Goal: Information Seeking & Learning: Learn about a topic

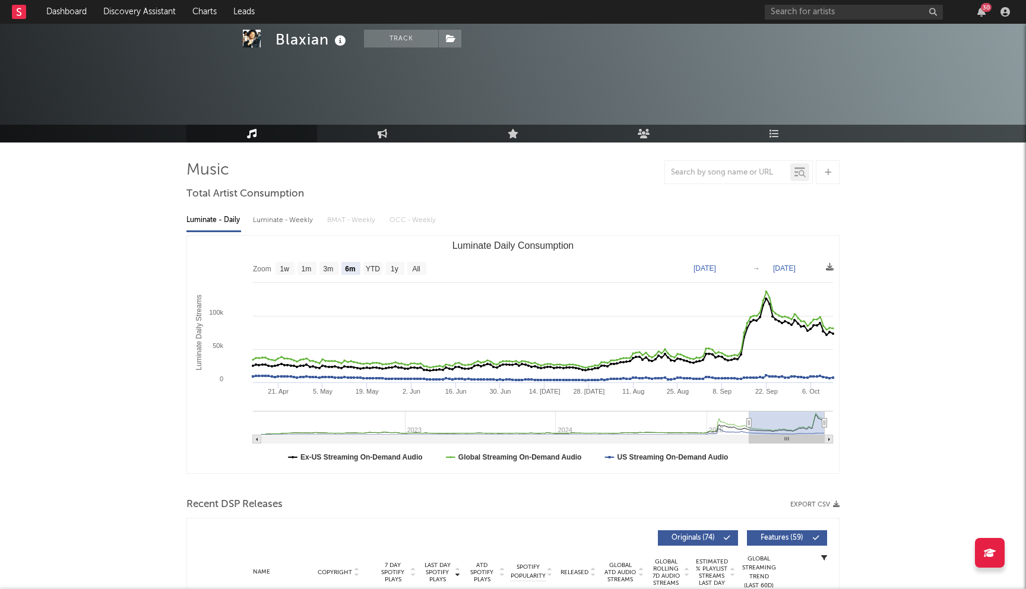
select select "6m"
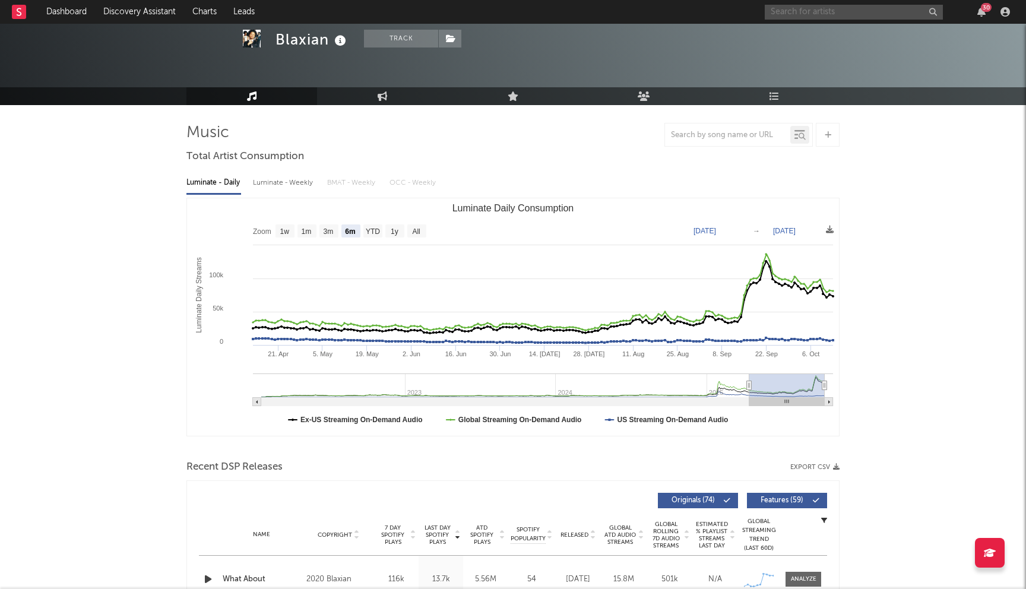
click at [852, 17] on input "text" at bounding box center [853, 12] width 178 height 15
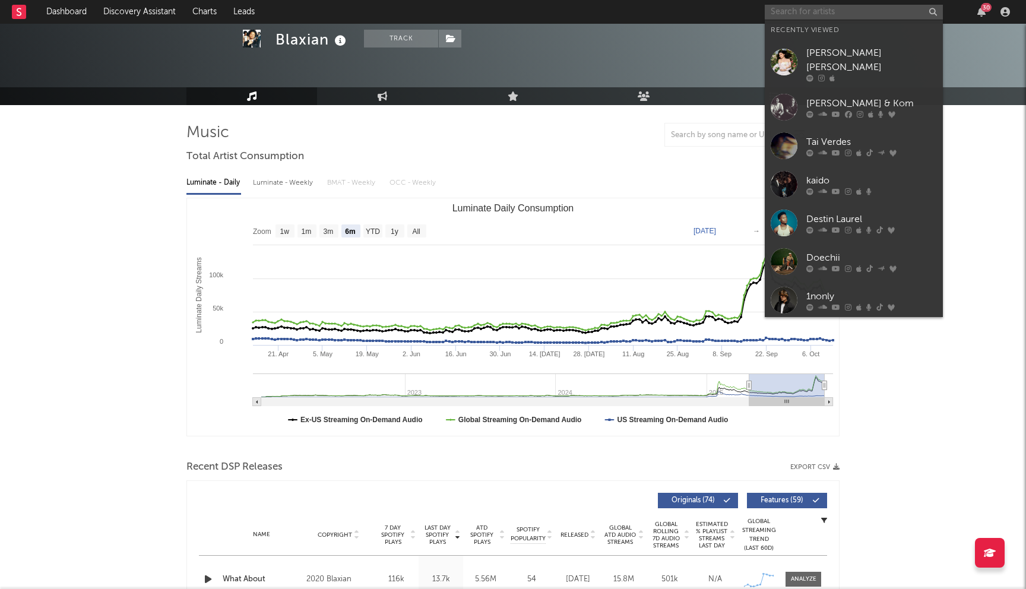
paste input "[PERSON_NAME]"
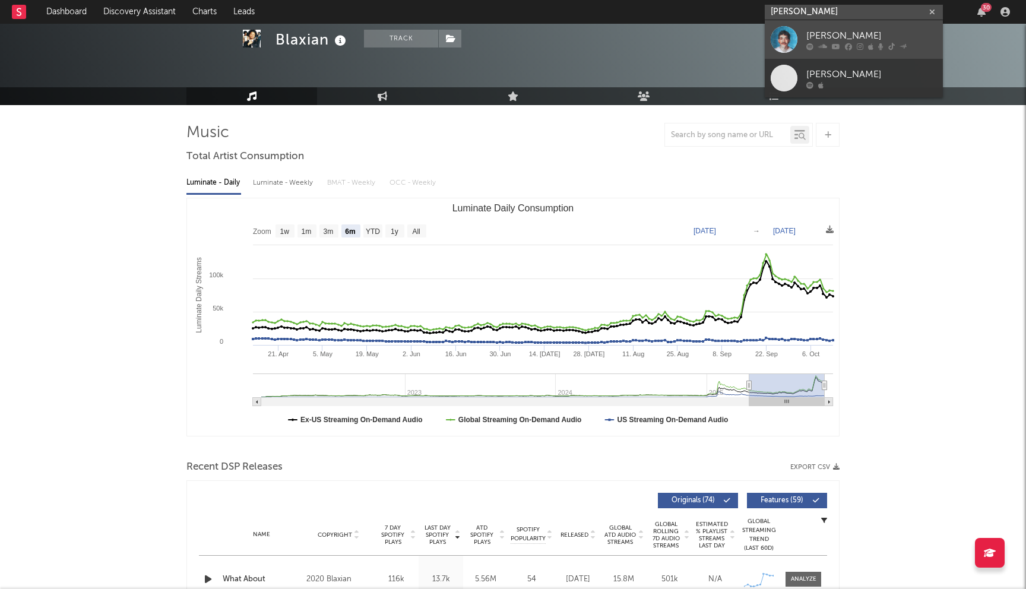
type input "[PERSON_NAME]"
click at [834, 43] on icon at bounding box center [836, 46] width 8 height 7
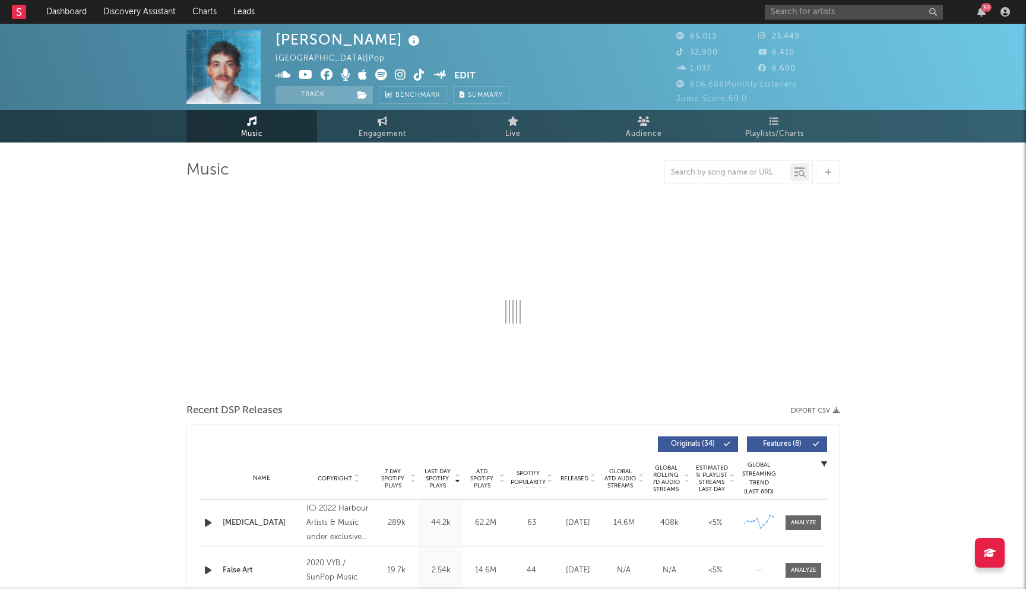
select select "6m"
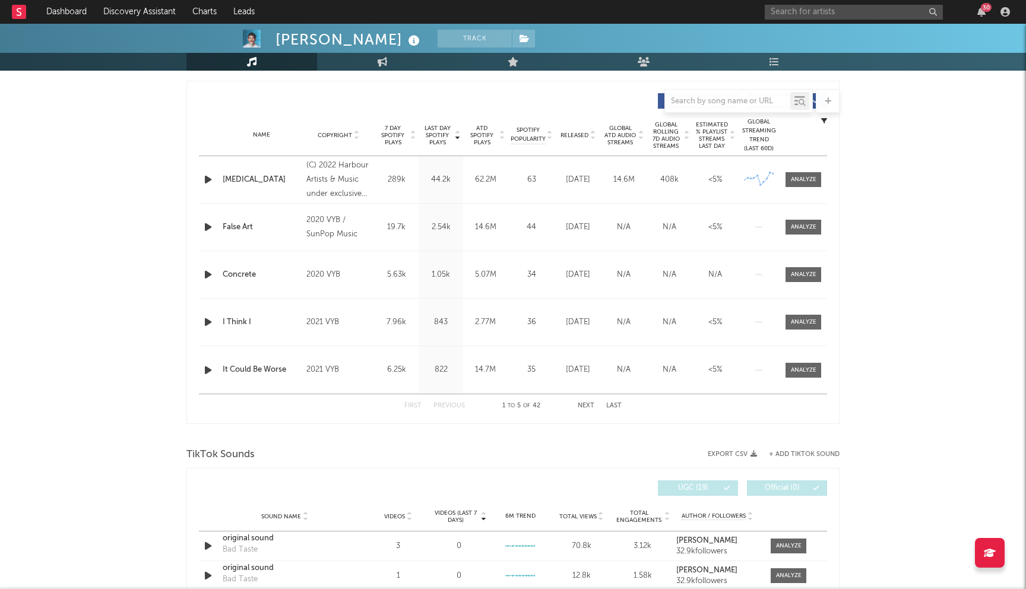
scroll to position [433, 0]
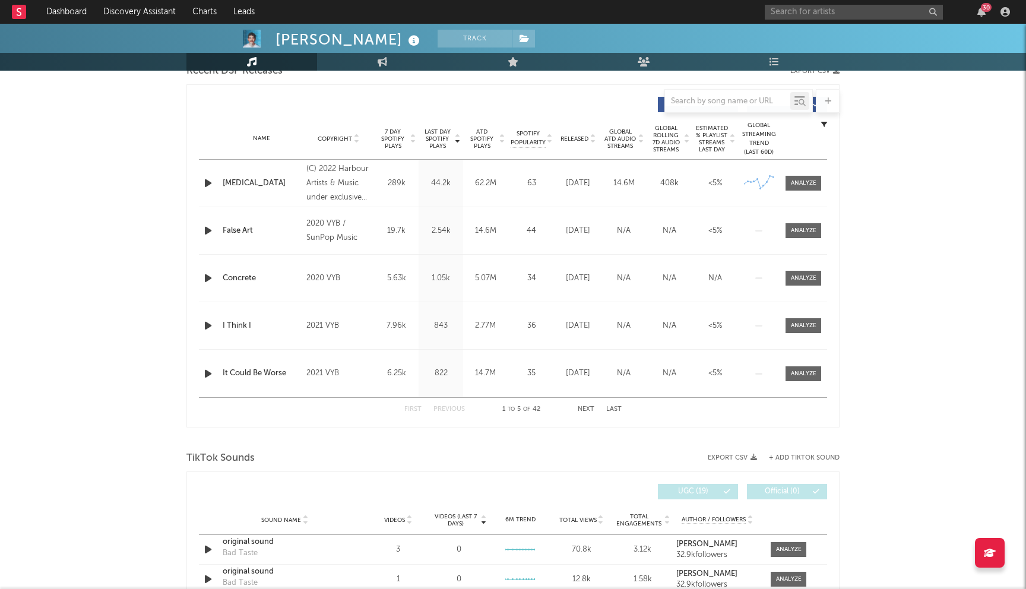
click at [589, 408] on button "Next" at bounding box center [586, 409] width 17 height 7
click at [445, 411] on button "Previous" at bounding box center [448, 409] width 31 height 7
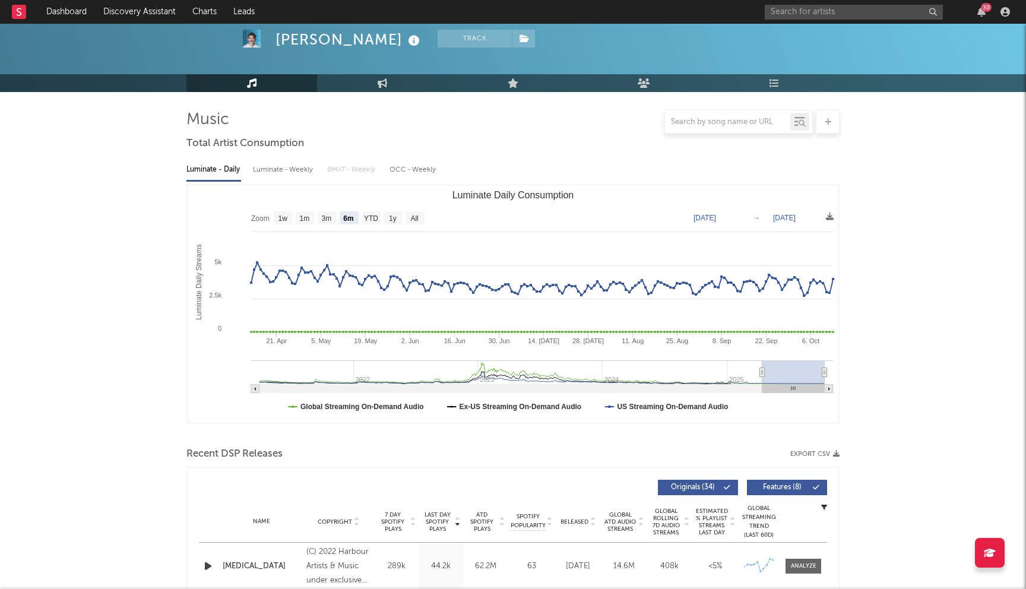
scroll to position [0, 0]
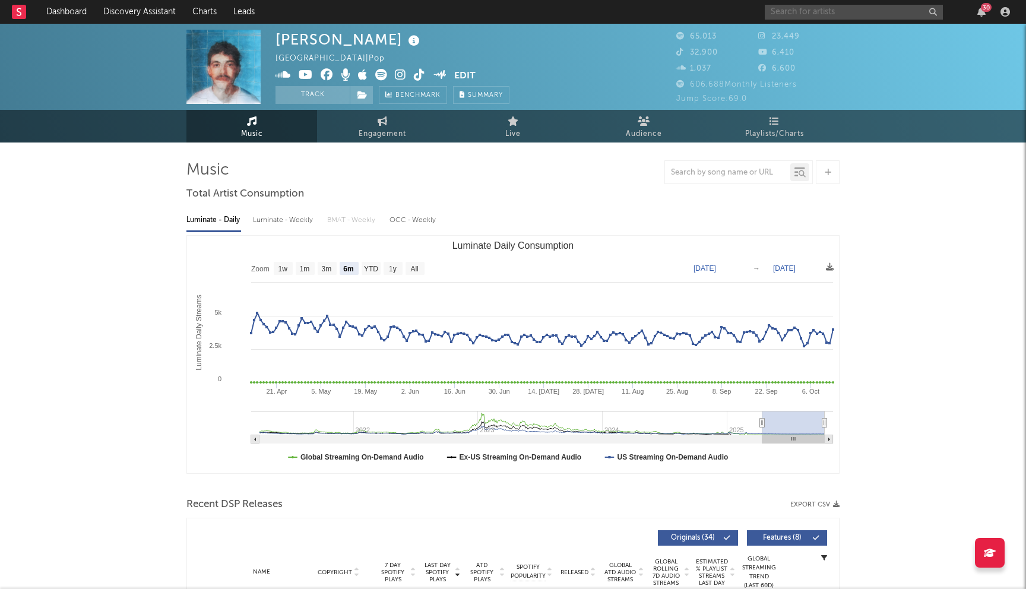
click at [823, 17] on input "text" at bounding box center [853, 12] width 178 height 15
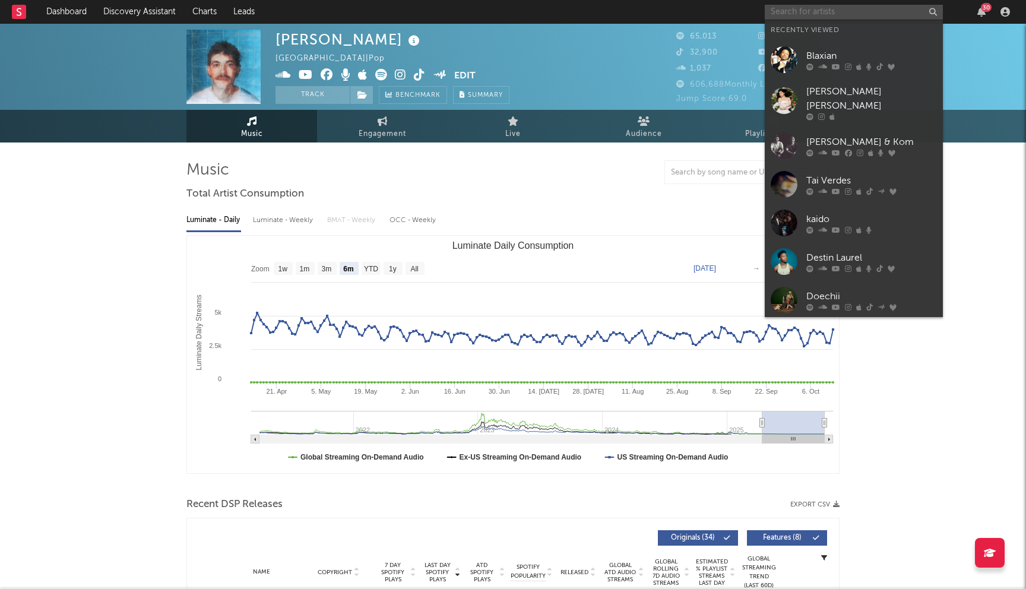
paste input "lomipo"
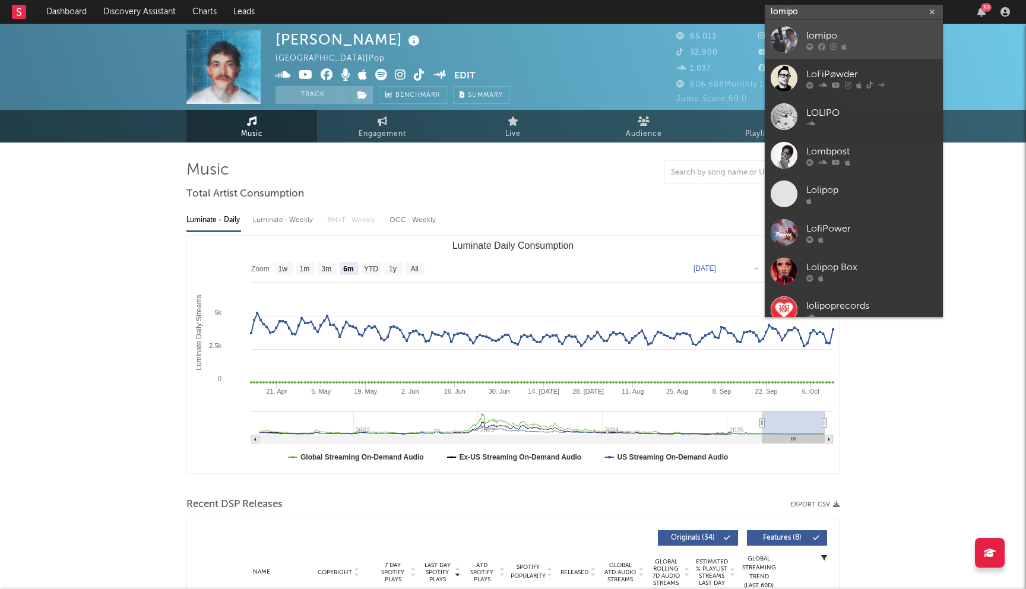
type input "lomipo"
click at [824, 34] on div "lomipo" at bounding box center [871, 35] width 131 height 14
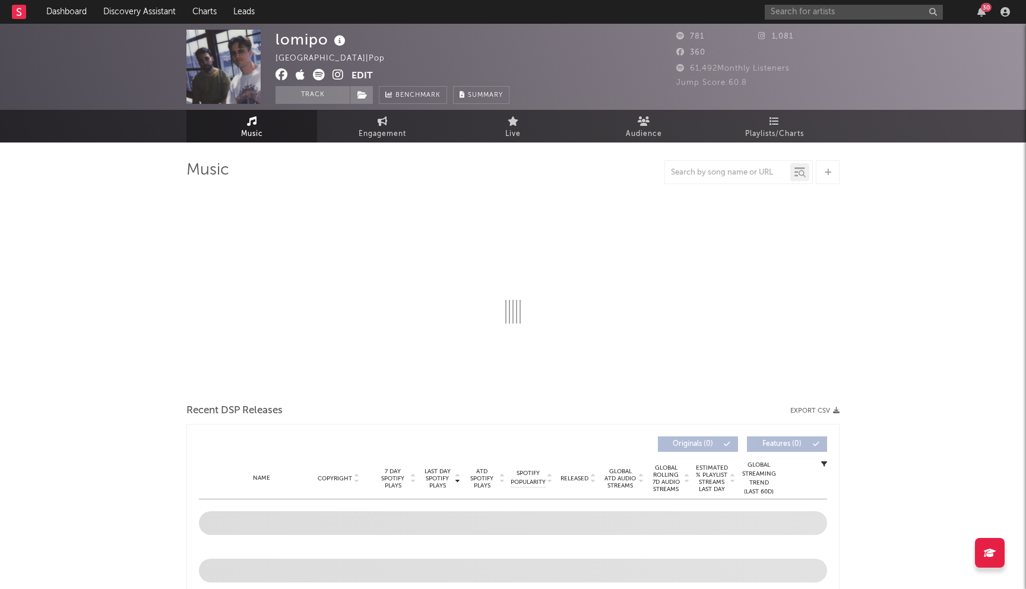
select select "6m"
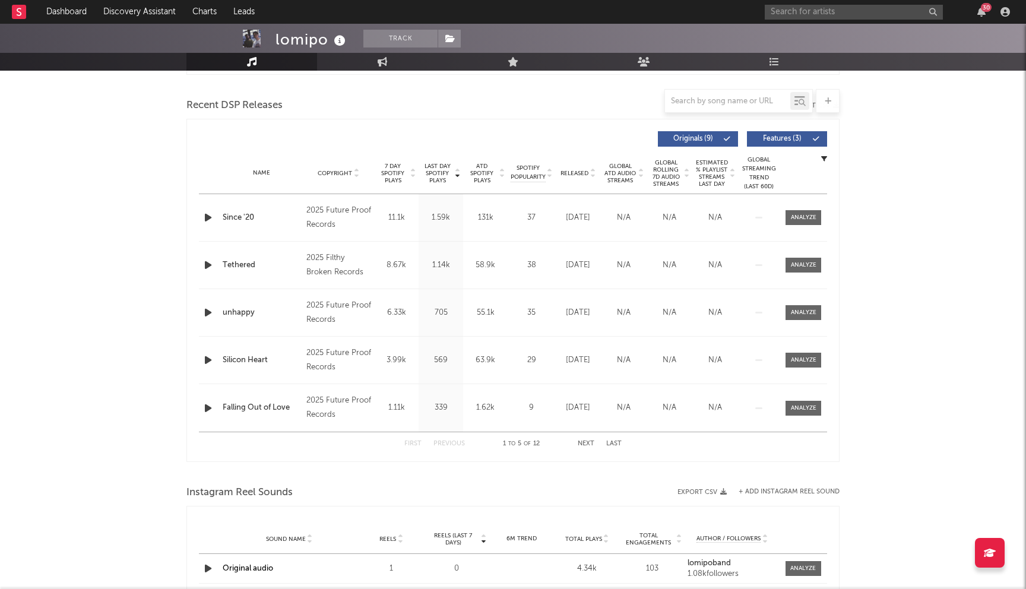
scroll to position [433, 0]
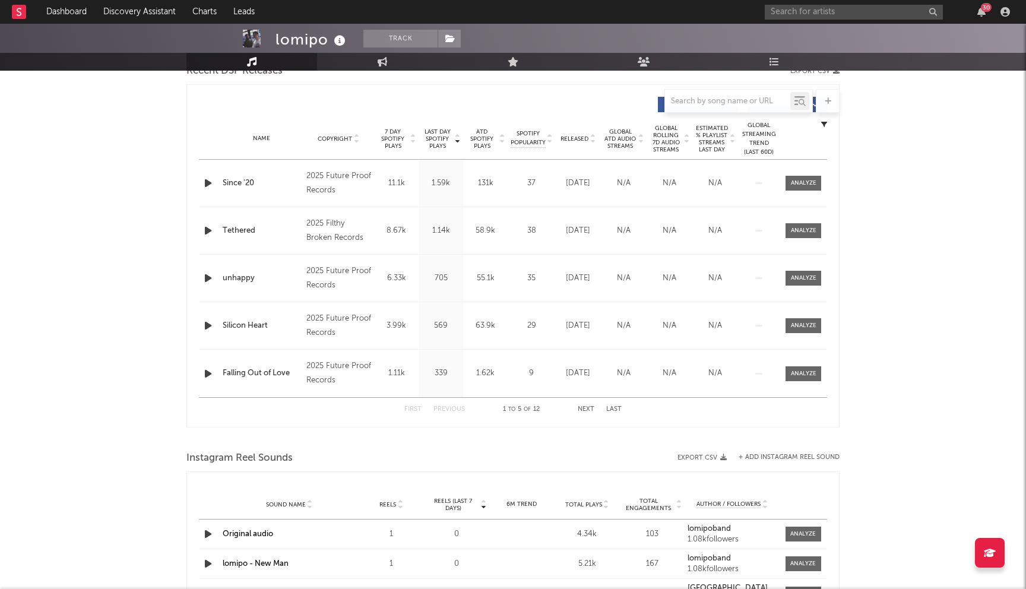
click at [446, 138] on span "Last Day Spotify Plays" at bounding box center [436, 138] width 31 height 21
click at [822, 9] on input "text" at bounding box center [853, 12] width 178 height 15
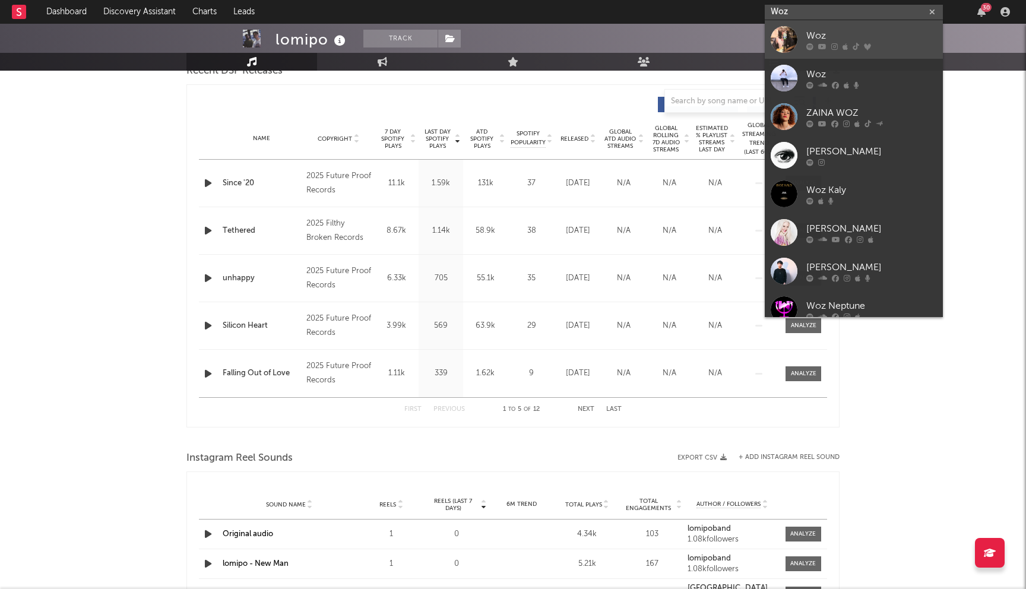
type input "Woz"
click at [832, 48] on icon at bounding box center [834, 46] width 7 height 7
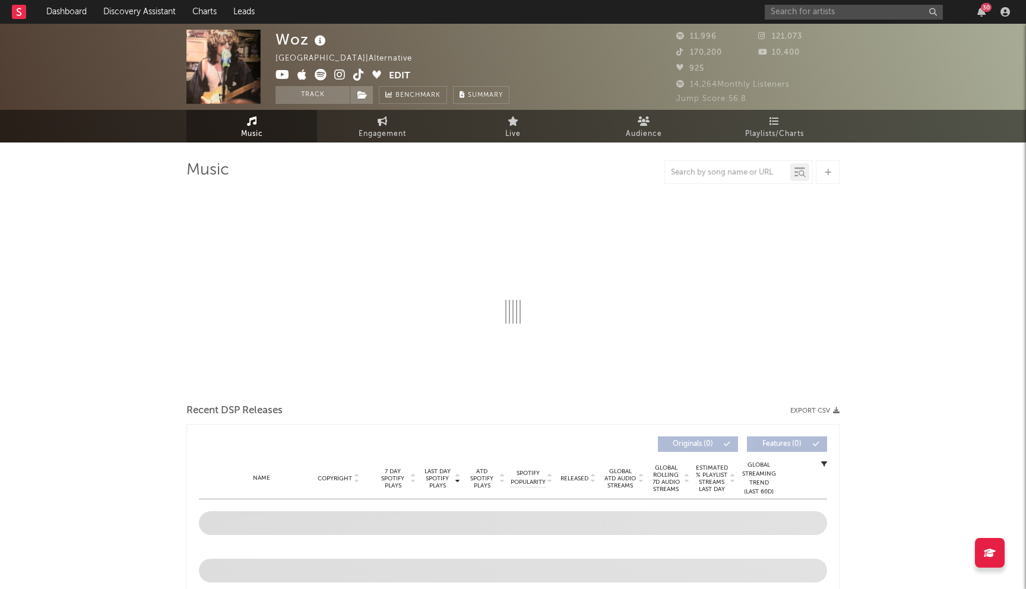
select select "6m"
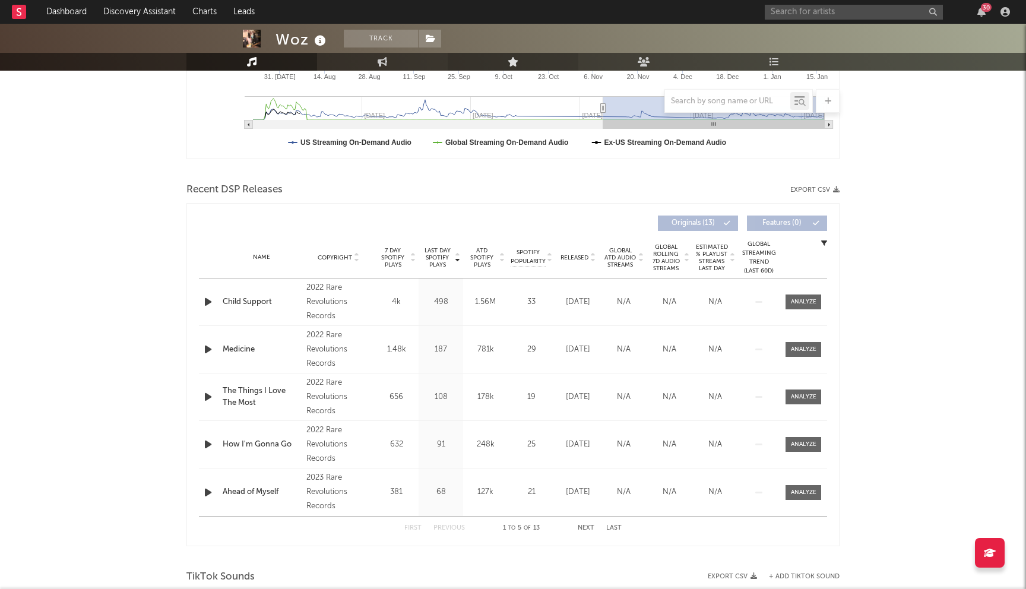
scroll to position [369, 0]
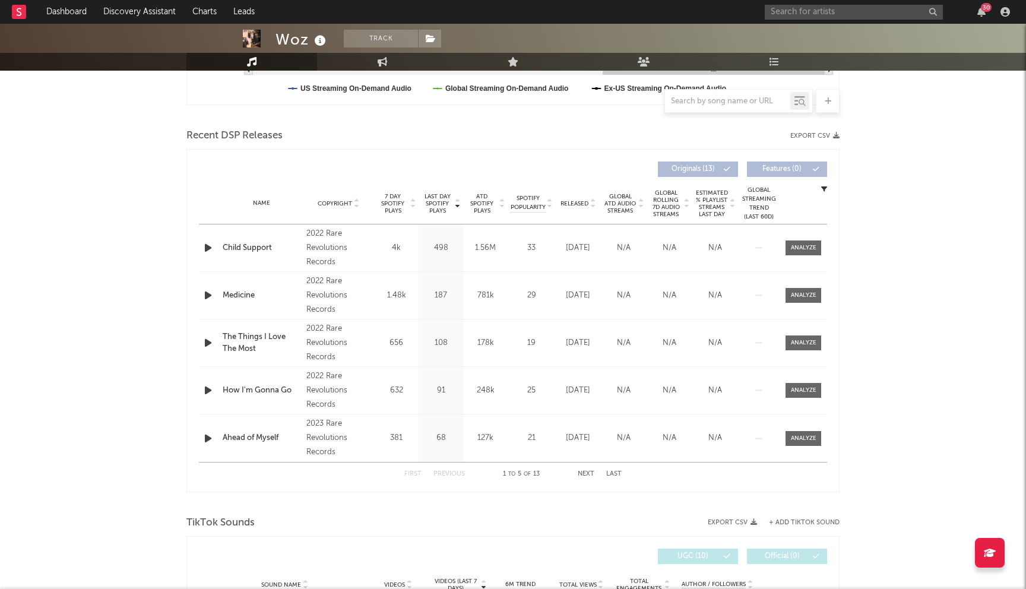
click at [434, 202] on span "Last Day Spotify Plays" at bounding box center [436, 203] width 31 height 21
